Goal: Task Accomplishment & Management: Use online tool/utility

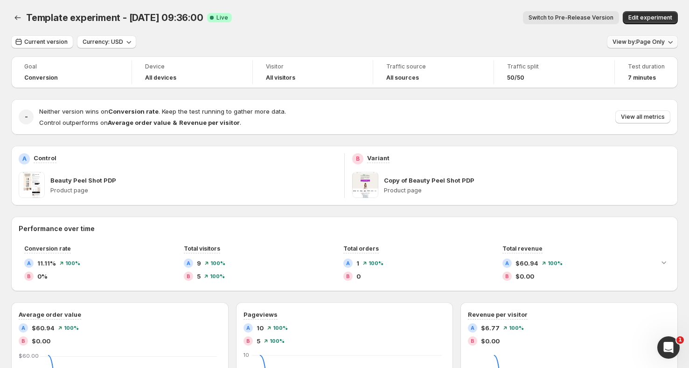
click at [638, 40] on span "View by: Page Only" at bounding box center [638, 41] width 52 height 7
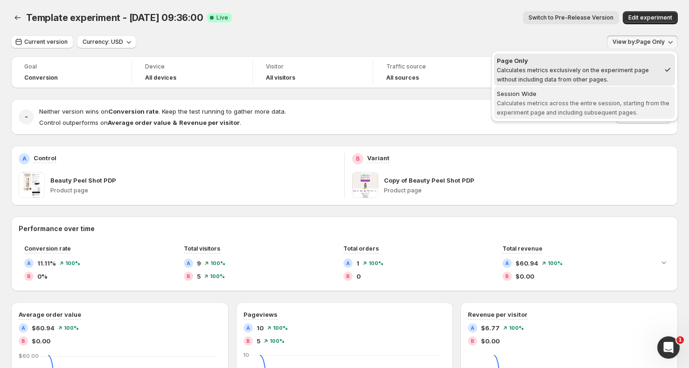
click at [584, 93] on div "Session Wide" at bounding box center [584, 93] width 175 height 9
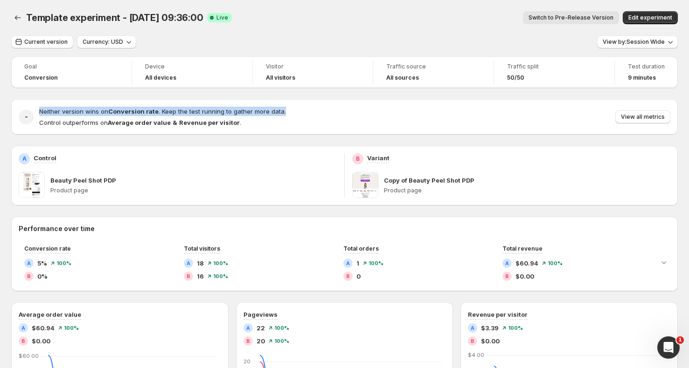
drag, startPoint x: 53, startPoint y: 110, endPoint x: 270, endPoint y: 117, distance: 217.4
click at [270, 117] on div "- Neither version wins on Conversion rate . Keep the test running to gather mor…" at bounding box center [344, 116] width 666 height 35
click at [274, 117] on div "Neither version wins on Conversion rate . Keep the test running to gather more …" at bounding box center [162, 117] width 247 height 21
drag, startPoint x: 274, startPoint y: 109, endPoint x: 274, endPoint y: 102, distance: 7.0
click at [274, 104] on div "- Neither version wins on Conversion rate . Keep the test running to gather mor…" at bounding box center [344, 116] width 666 height 35
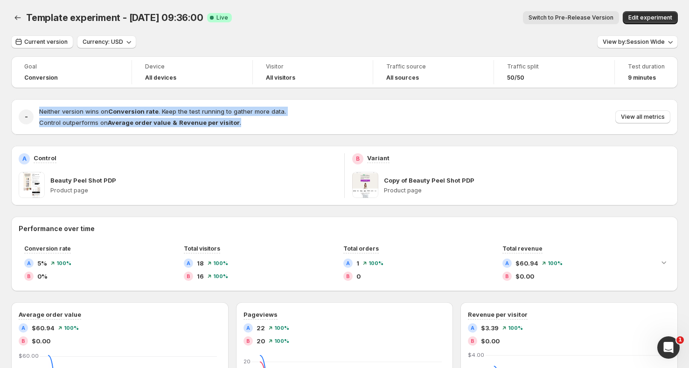
click at [274, 102] on div "- Neither version wins on Conversion rate . Keep the test running to gather mor…" at bounding box center [344, 116] width 666 height 35
drag, startPoint x: 274, startPoint y: 102, endPoint x: 275, endPoint y: 129, distance: 27.1
click at [275, 129] on div "- Neither version wins on Conversion rate . Keep the test running to gather mor…" at bounding box center [344, 116] width 666 height 35
drag, startPoint x: 82, startPoint y: 115, endPoint x: 290, endPoint y: 127, distance: 208.8
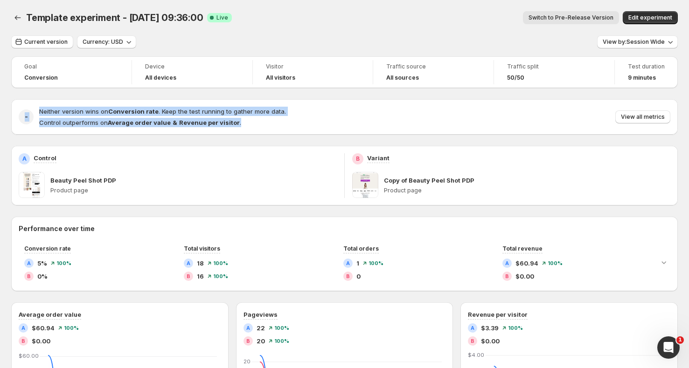
click at [290, 127] on div "- Neither version wins on Conversion rate . Keep the test running to gather mor…" at bounding box center [344, 117] width 651 height 21
click at [294, 127] on div "Neither version wins on Conversion rate . Keep the test running to gather more …" at bounding box center [354, 117] width 631 height 21
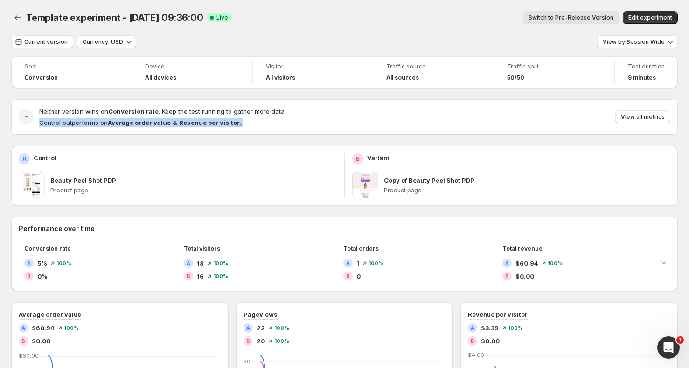
drag, startPoint x: 294, startPoint y: 127, endPoint x: 292, endPoint y: 108, distance: 18.8
click at [292, 109] on div "Neither version wins on Conversion rate . Keep the test running to gather more …" at bounding box center [354, 117] width 631 height 21
click at [292, 108] on div "Neither version wins on Conversion rate . Keep the test running to gather more …" at bounding box center [354, 117] width 631 height 21
click at [191, 37] on div "Current version Currency: USD View by: Session Wide" at bounding box center [344, 42] width 666 height 14
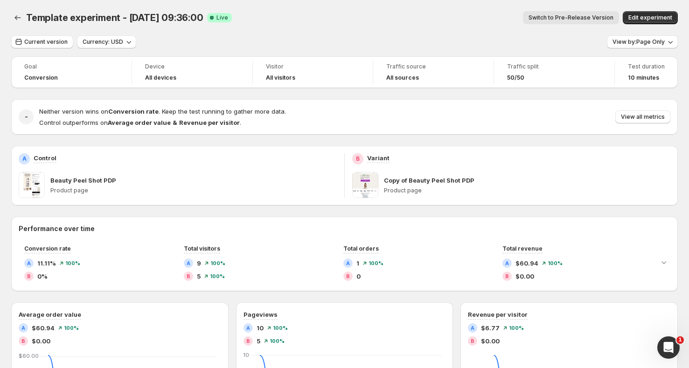
click at [629, 51] on div "Current version Currency: USD View by: Page Only Goal Conversion Device All dev…" at bounding box center [344, 348] width 666 height 626
click at [630, 47] on button "View by: Page Only" at bounding box center [642, 41] width 71 height 13
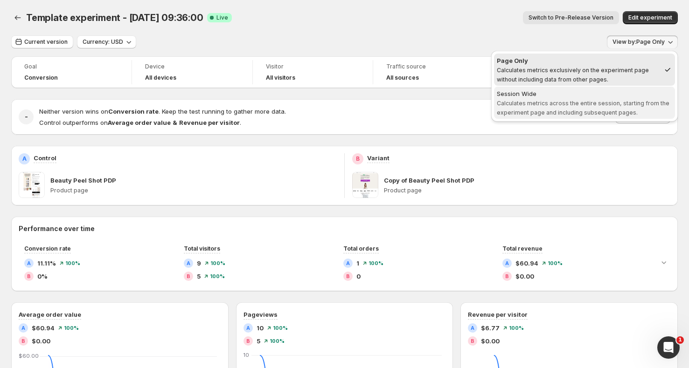
click at [545, 107] on span "Session Wide Calculates metrics across the entire session, starting from the ex…" at bounding box center [584, 103] width 175 height 28
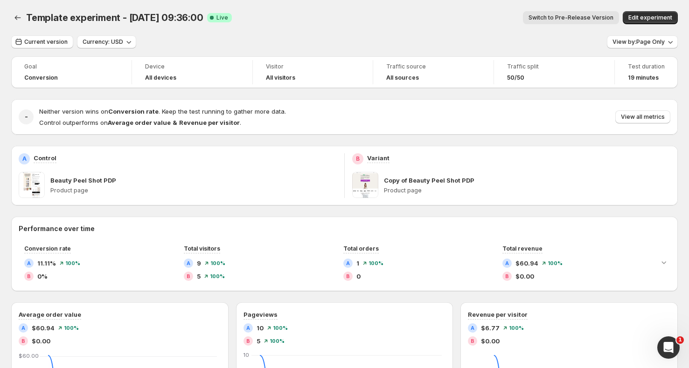
click at [375, 182] on span at bounding box center [365, 185] width 26 height 26
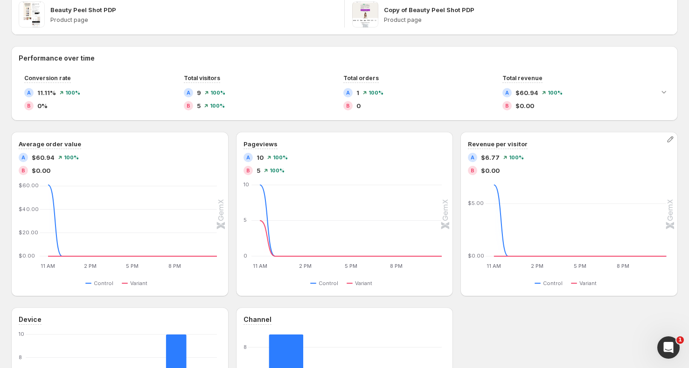
scroll to position [16, 0]
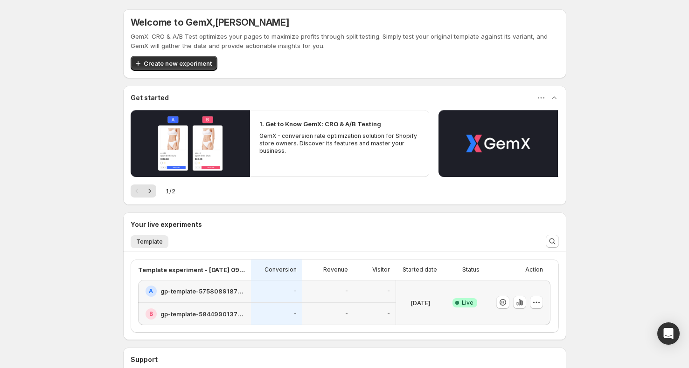
scroll to position [90, 0]
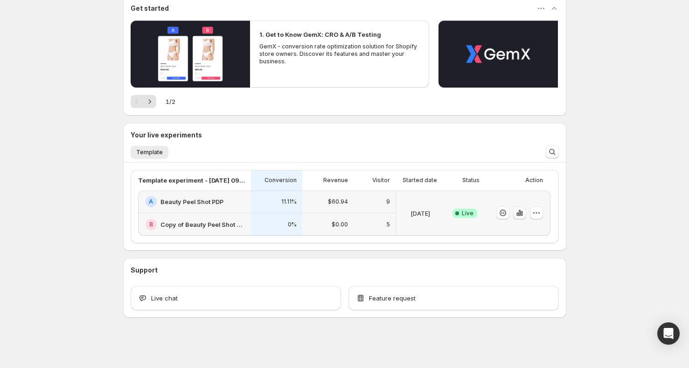
click at [522, 215] on icon "button" at bounding box center [521, 213] width 2 height 5
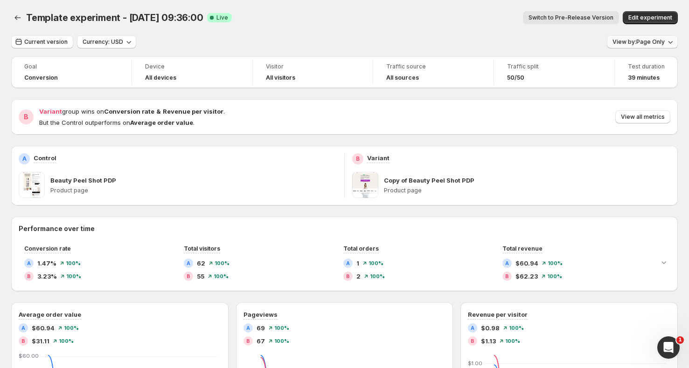
click at [649, 45] on span "View by: Page Only" at bounding box center [638, 41] width 52 height 7
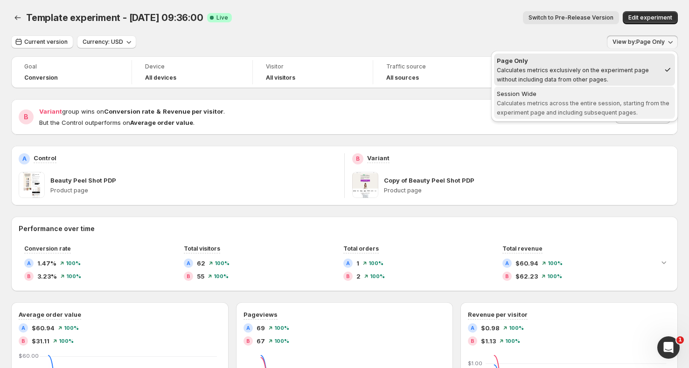
click at [617, 97] on div "Session Wide" at bounding box center [584, 93] width 175 height 9
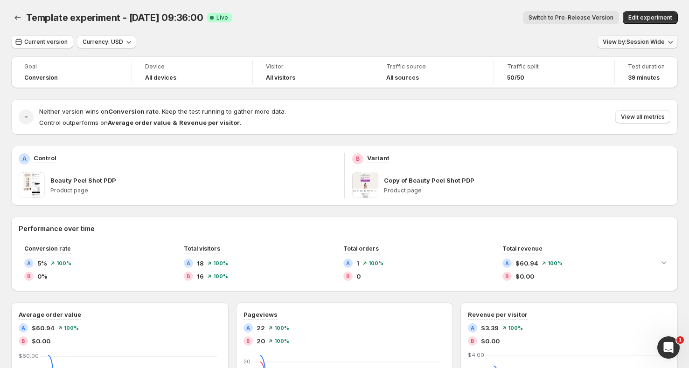
click at [631, 47] on button "View by: Session Wide" at bounding box center [637, 41] width 81 height 13
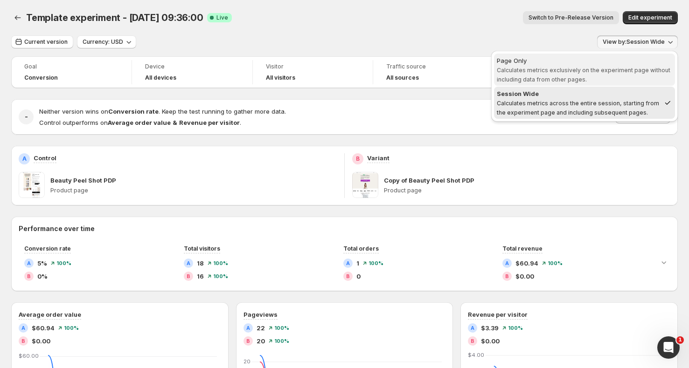
click at [570, 62] on div "Page Only" at bounding box center [584, 60] width 175 height 9
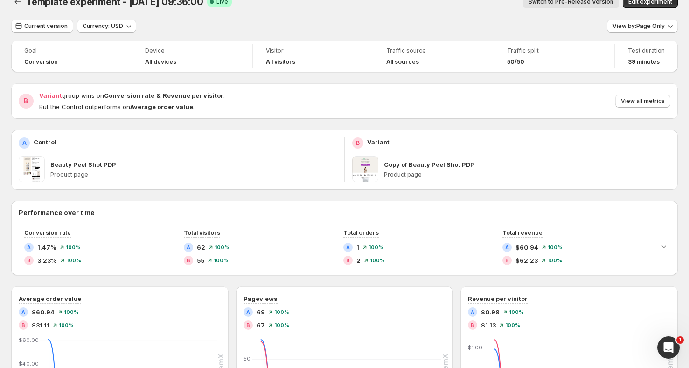
scroll to position [33, 0]
